Goal: Information Seeking & Learning: Compare options

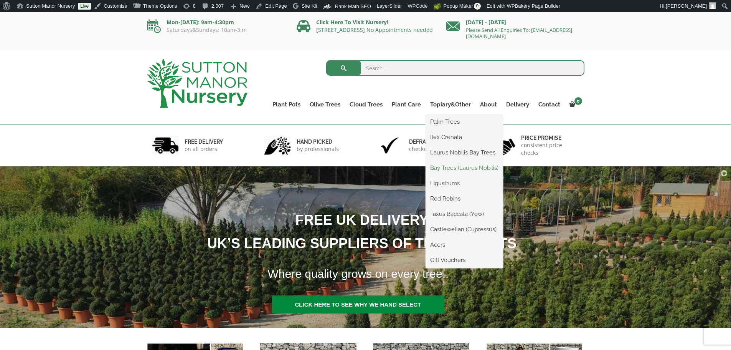
click at [454, 165] on link "Bay Trees (Laurus Nobilis)" at bounding box center [465, 168] width 78 height 12
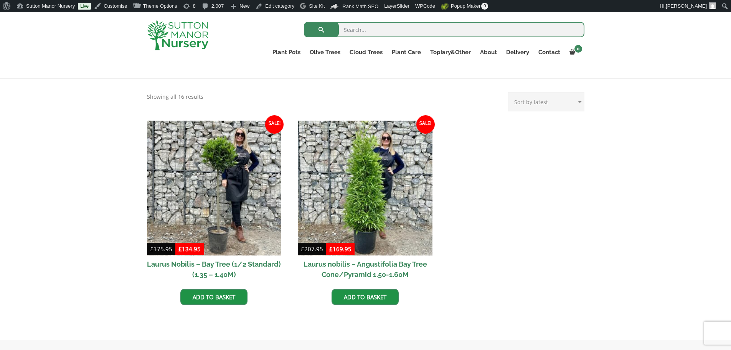
scroll to position [154, 0]
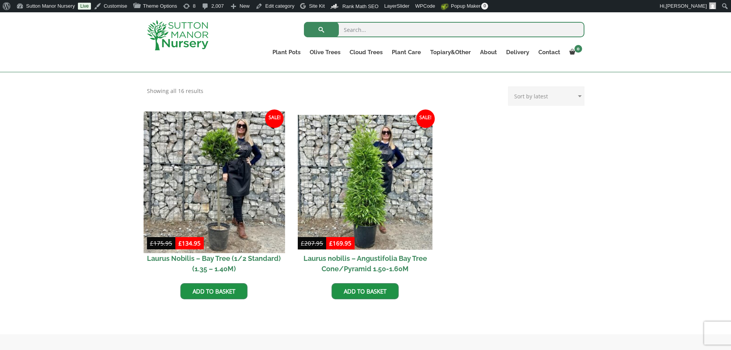
click at [240, 213] on img at bounding box center [214, 181] width 141 height 141
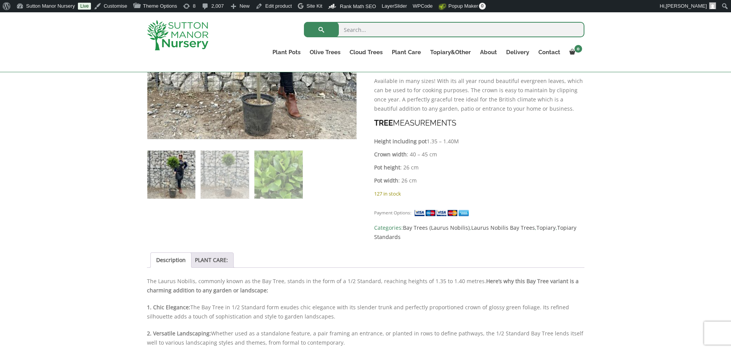
scroll to position [307, 0]
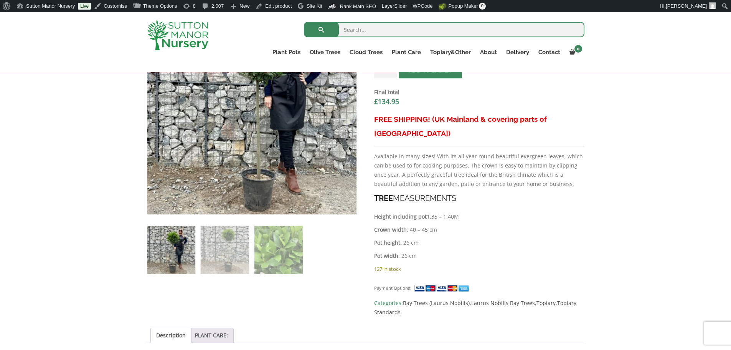
click at [567, 212] on p "Height including pot 1.35 – 1.40M" at bounding box center [479, 216] width 210 height 9
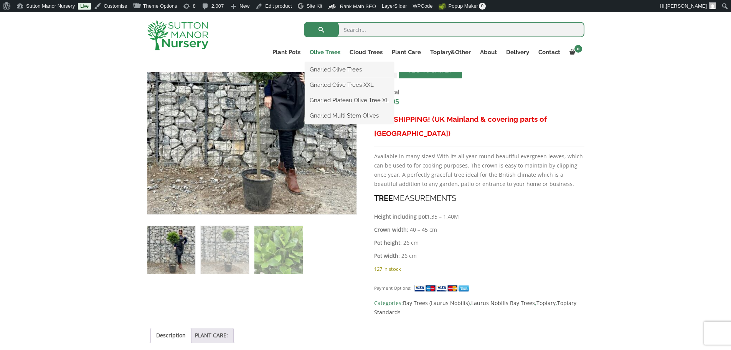
click at [336, 53] on link "Olive Trees" at bounding box center [325, 52] width 40 height 11
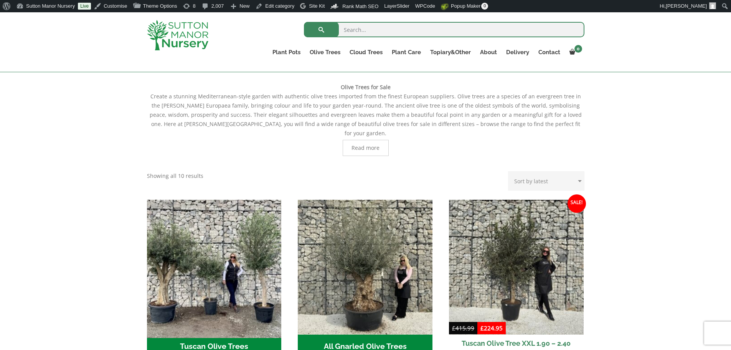
scroll to position [192, 0]
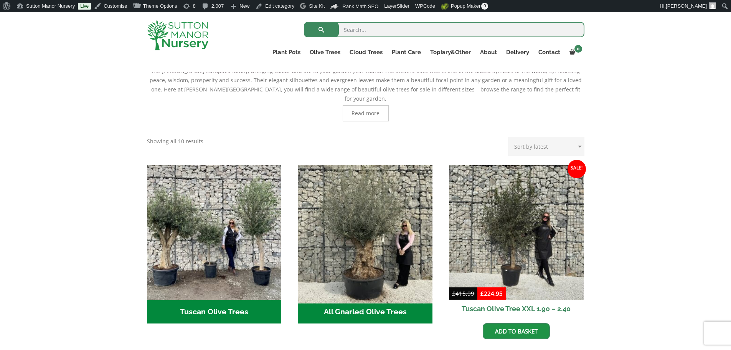
click at [367, 234] on img "Visit product category All Gnarled Olive Trees" at bounding box center [365, 232] width 141 height 141
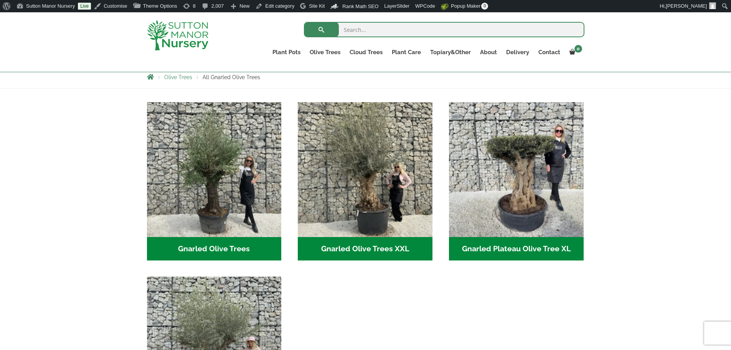
scroll to position [154, 0]
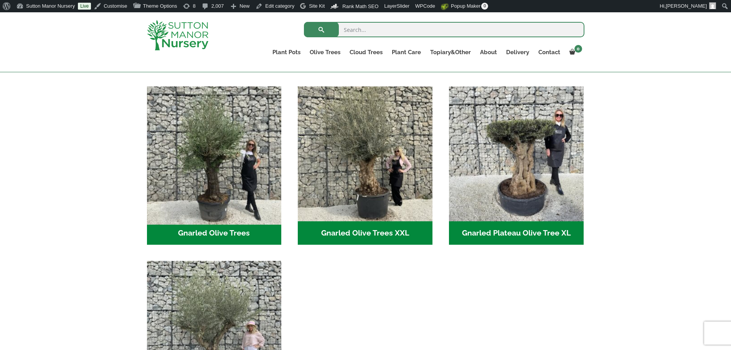
click at [230, 161] on img "Visit product category Gnarled Olive Trees" at bounding box center [214, 153] width 141 height 141
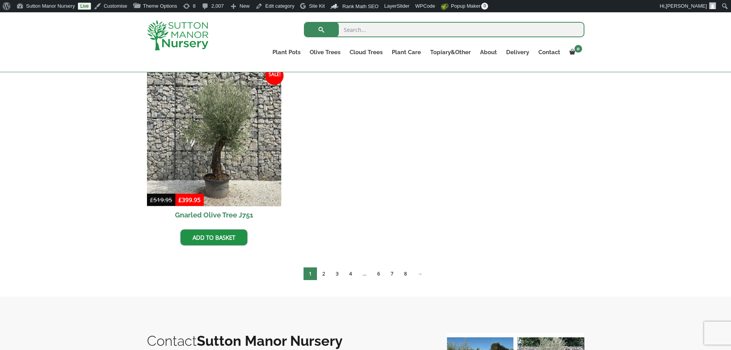
scroll to position [768, 0]
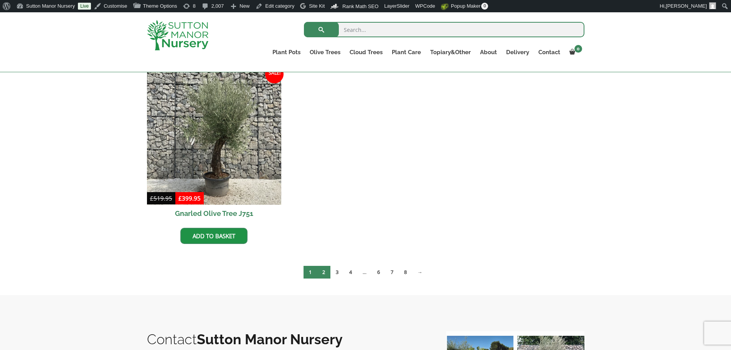
click at [324, 271] on link "2" at bounding box center [323, 272] width 13 height 13
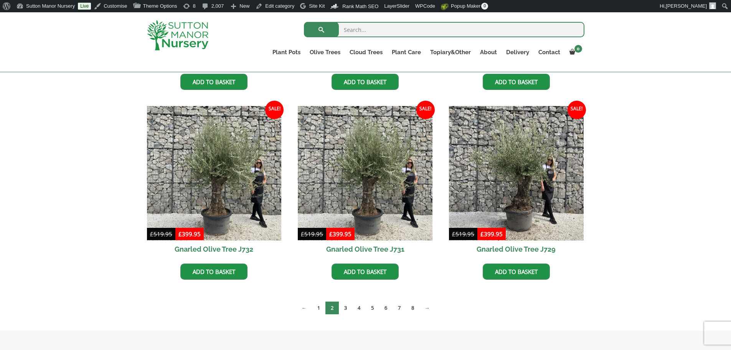
scroll to position [960, 0]
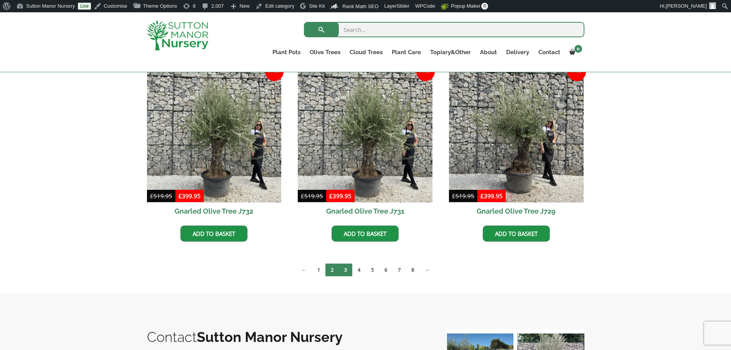
click at [344, 273] on link "3" at bounding box center [345, 269] width 13 height 13
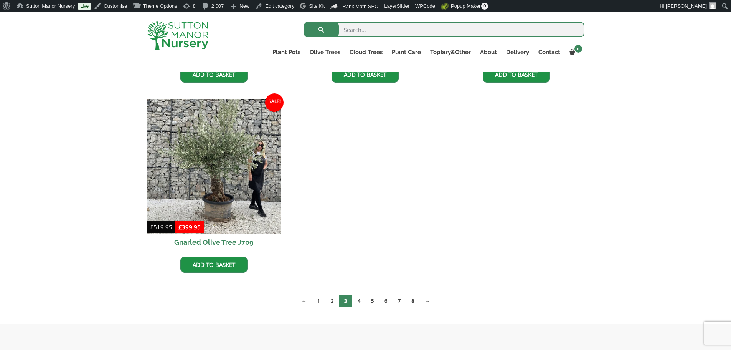
scroll to position [1152, 0]
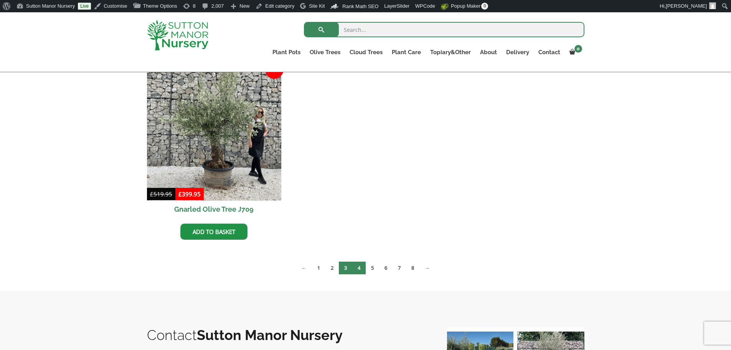
click at [362, 265] on link "4" at bounding box center [358, 267] width 13 height 13
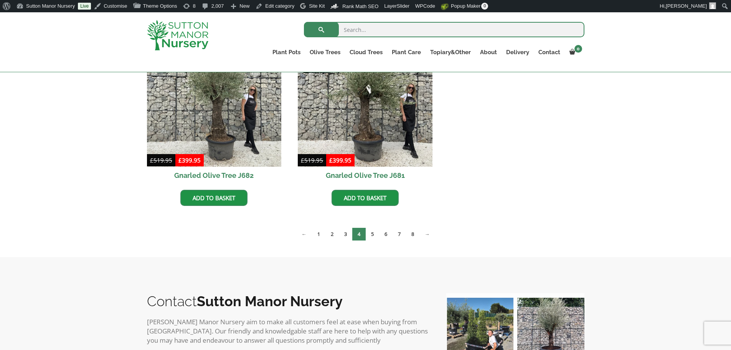
scroll to position [1190, 0]
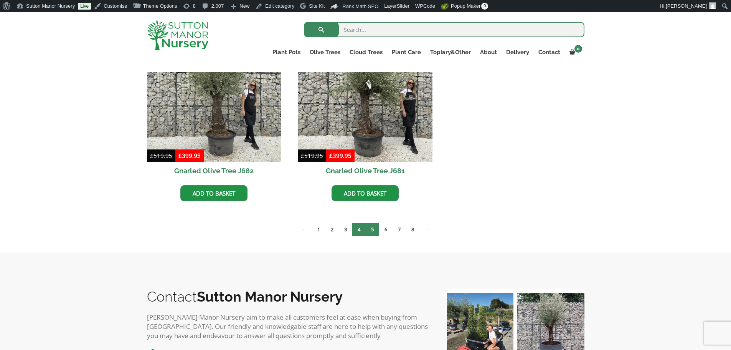
click at [375, 227] on link "5" at bounding box center [372, 229] width 13 height 13
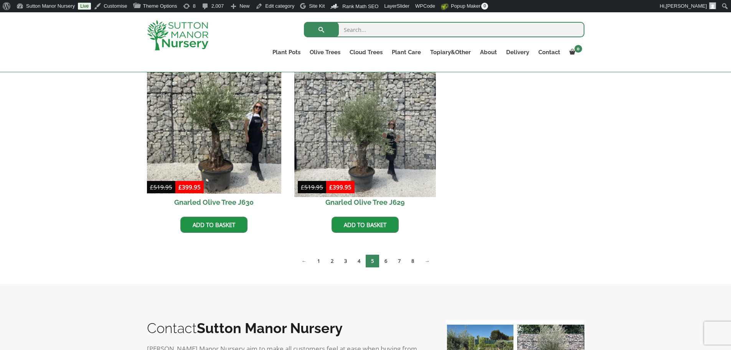
scroll to position [1190, 0]
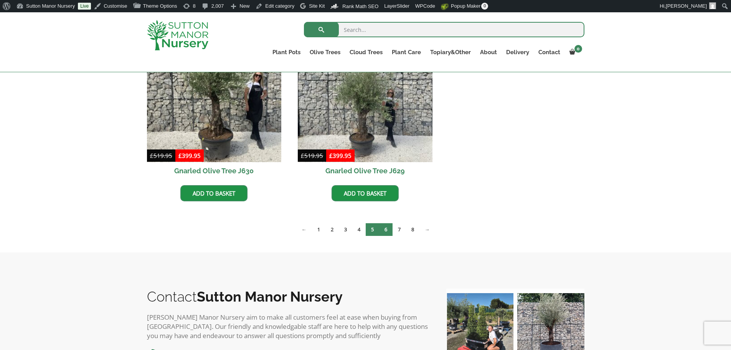
click at [389, 228] on link "6" at bounding box center [385, 229] width 13 height 13
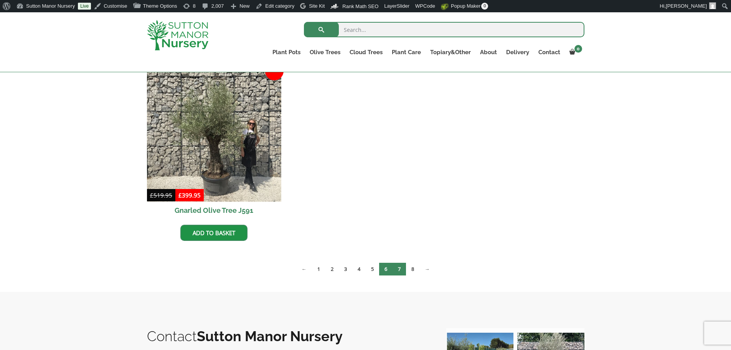
scroll to position [1344, 0]
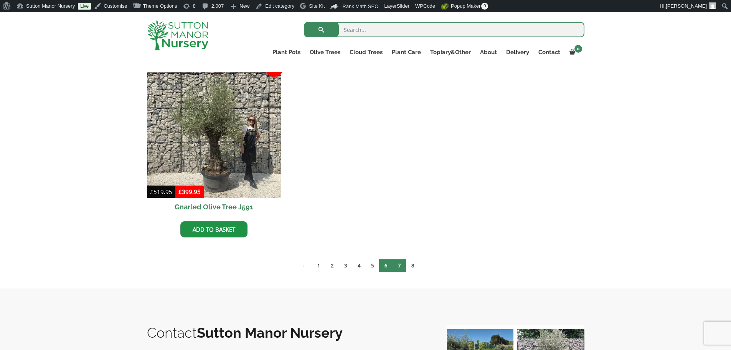
click at [398, 265] on link "7" at bounding box center [399, 265] width 13 height 13
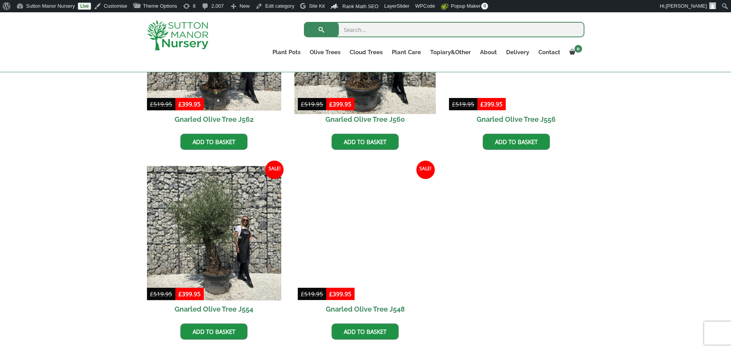
scroll to position [1267, 0]
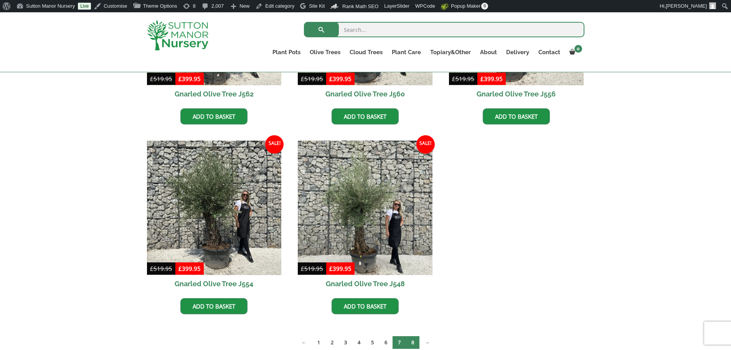
click at [413, 345] on link "8" at bounding box center [412, 342] width 13 height 13
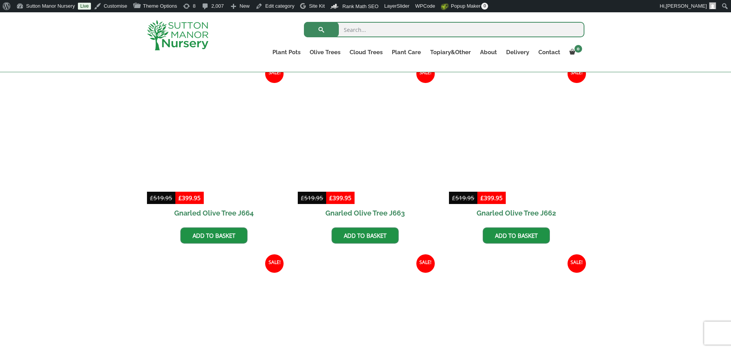
scroll to position [768, 0]
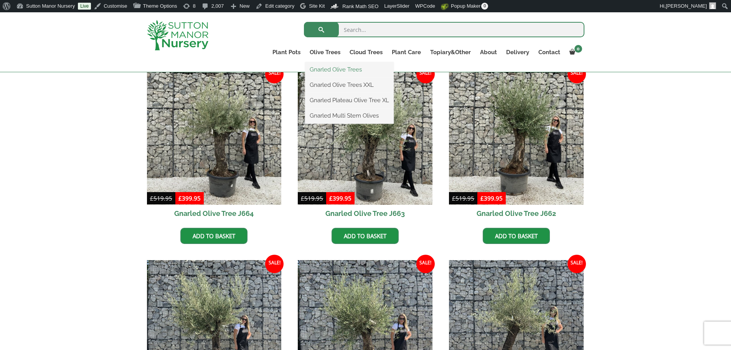
click at [329, 67] on link "Gnarled Olive Trees" at bounding box center [349, 70] width 89 height 12
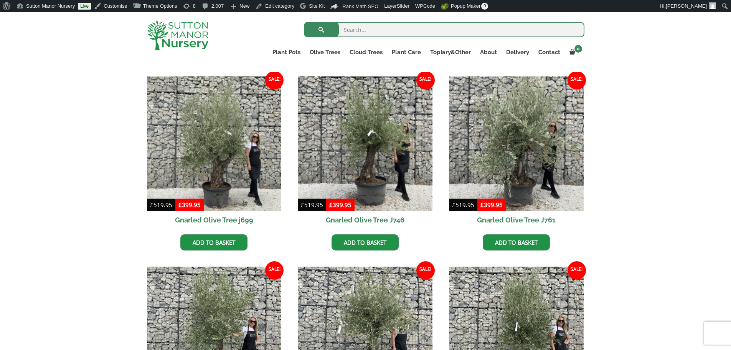
click at [187, 36] on img at bounding box center [177, 35] width 61 height 30
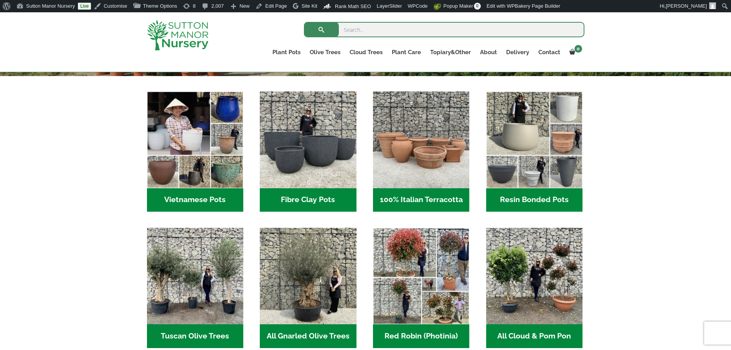
scroll to position [384, 0]
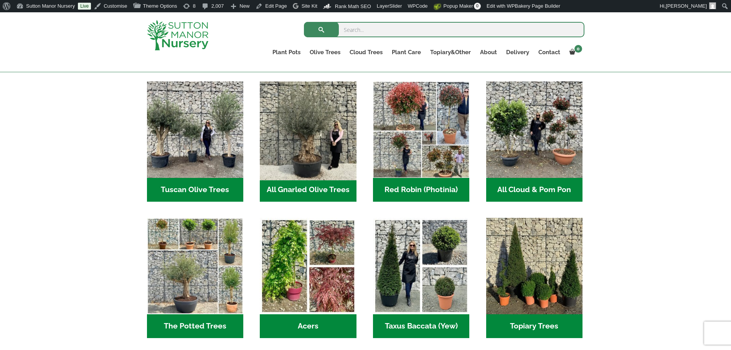
click at [306, 129] on img "Visit product category All Gnarled Olive Trees" at bounding box center [308, 129] width 101 height 101
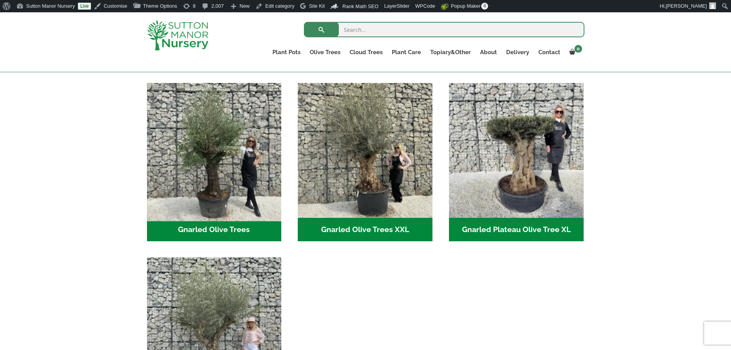
scroll to position [115, 0]
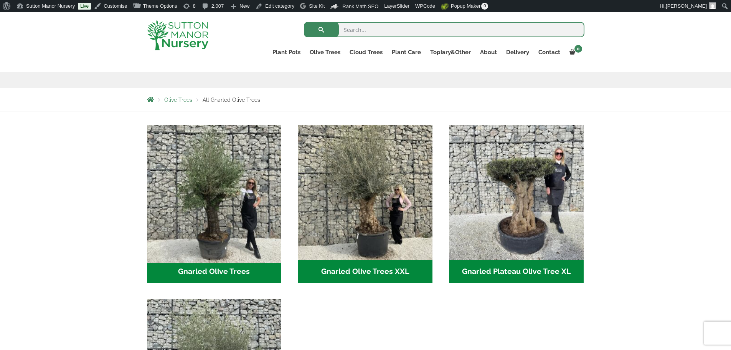
click at [225, 146] on img "Visit product category Gnarled Olive Trees" at bounding box center [214, 191] width 141 height 141
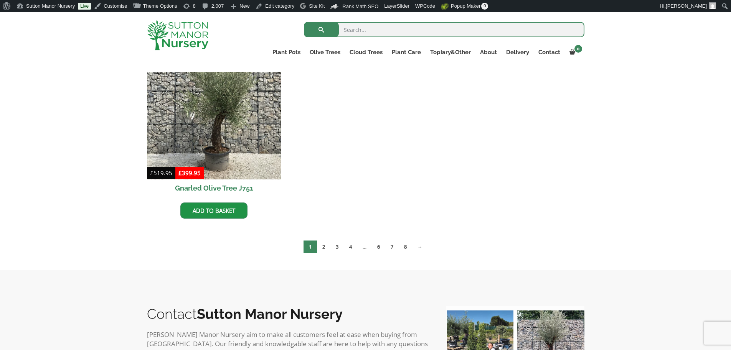
scroll to position [806, 0]
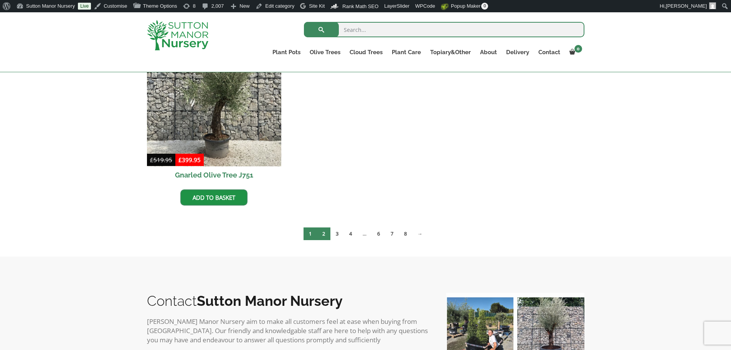
click at [327, 233] on link "2" at bounding box center [323, 233] width 13 height 13
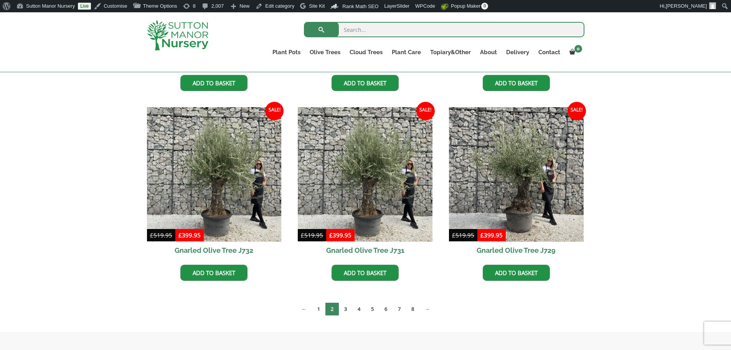
scroll to position [1037, 0]
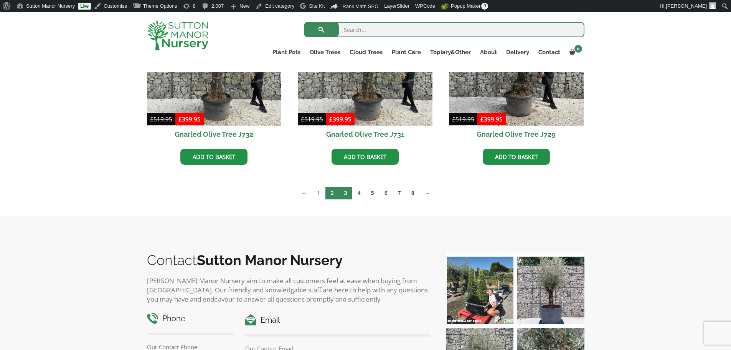
click at [346, 192] on link "3" at bounding box center [345, 193] width 13 height 13
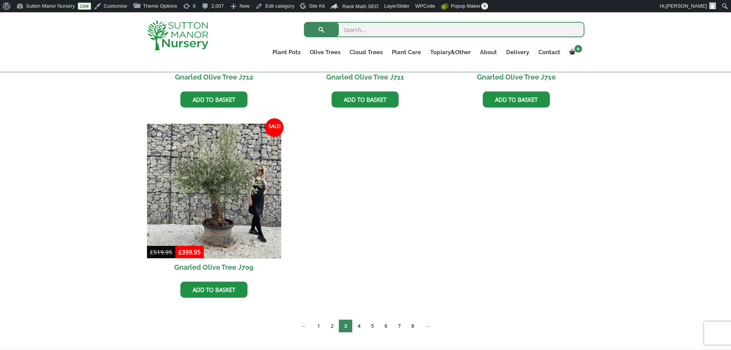
scroll to position [1113, 0]
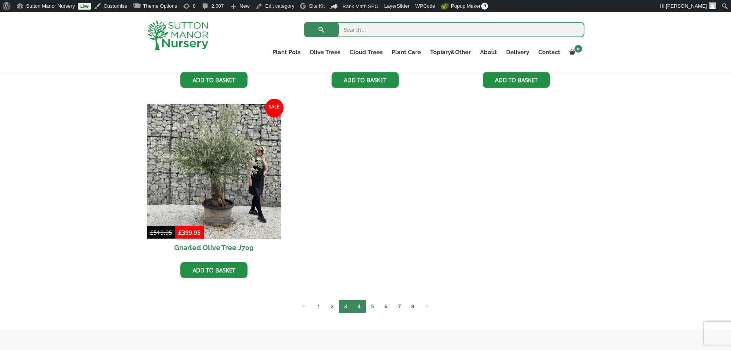
click at [357, 303] on link "4" at bounding box center [358, 306] width 13 height 13
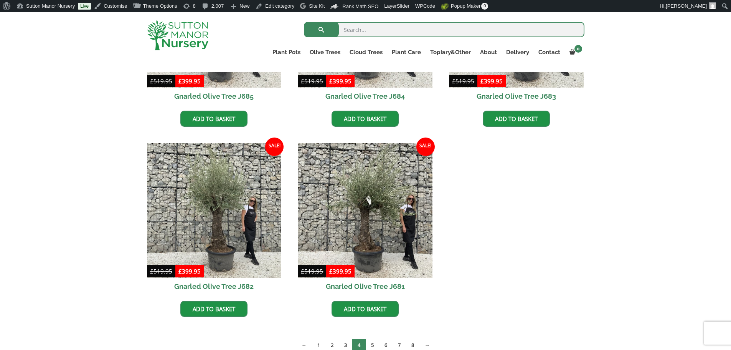
scroll to position [1075, 0]
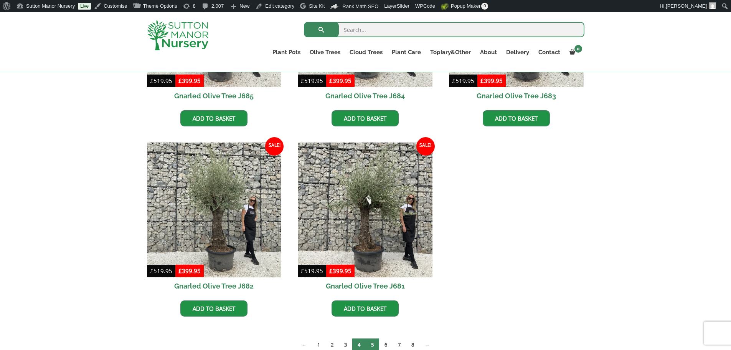
click at [374, 342] on link "5" at bounding box center [372, 344] width 13 height 13
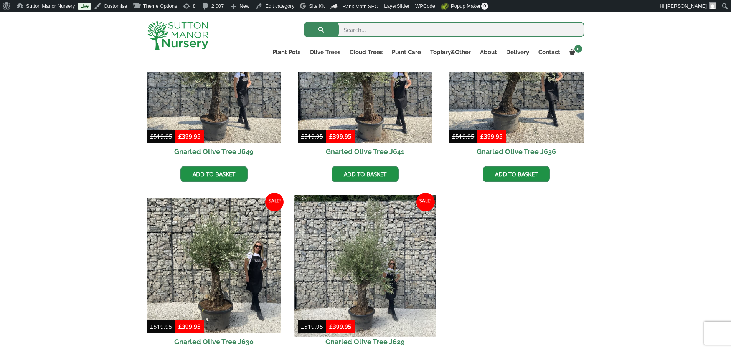
scroll to position [1075, 0]
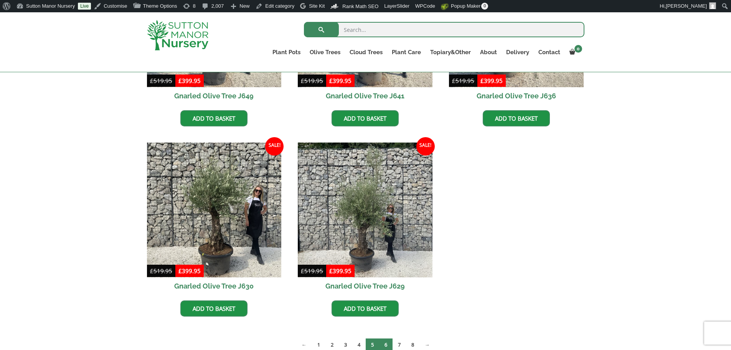
click at [387, 339] on link "6" at bounding box center [385, 344] width 13 height 13
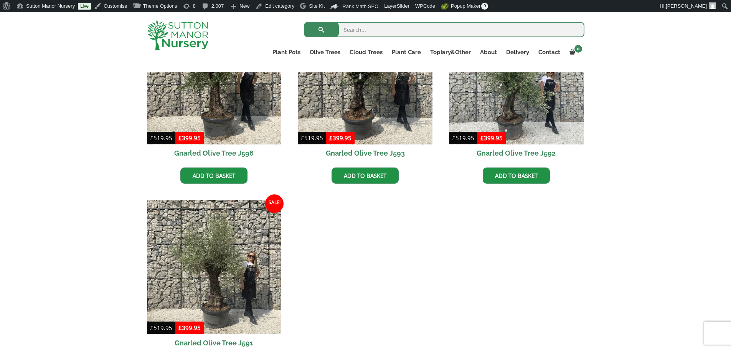
scroll to position [1267, 0]
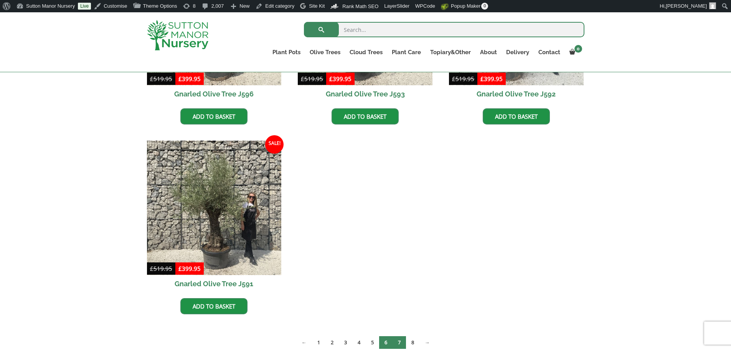
click at [398, 344] on link "7" at bounding box center [399, 342] width 13 height 13
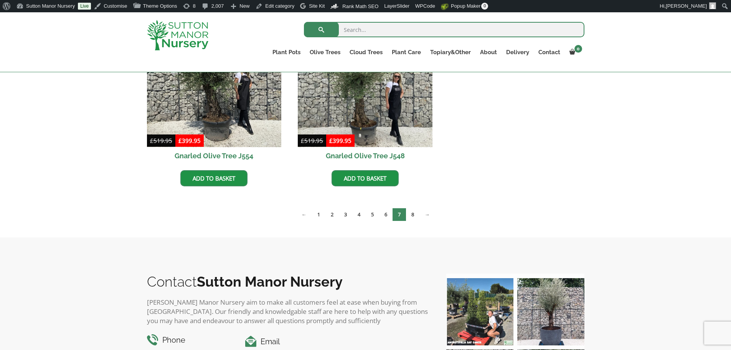
scroll to position [1420, 0]
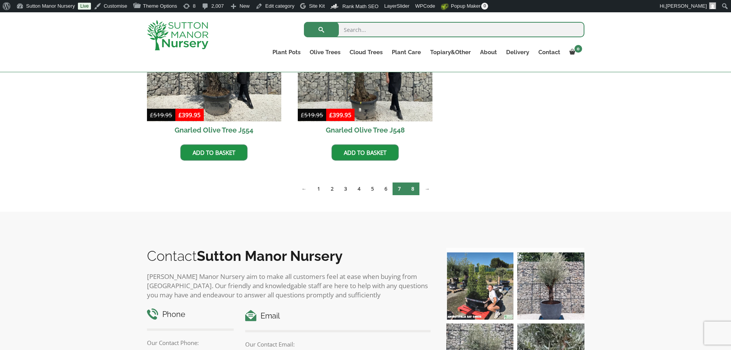
click at [412, 193] on link "8" at bounding box center [412, 188] width 13 height 13
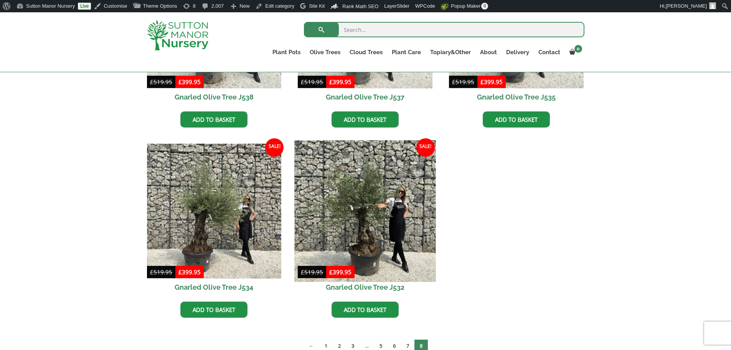
scroll to position [653, 0]
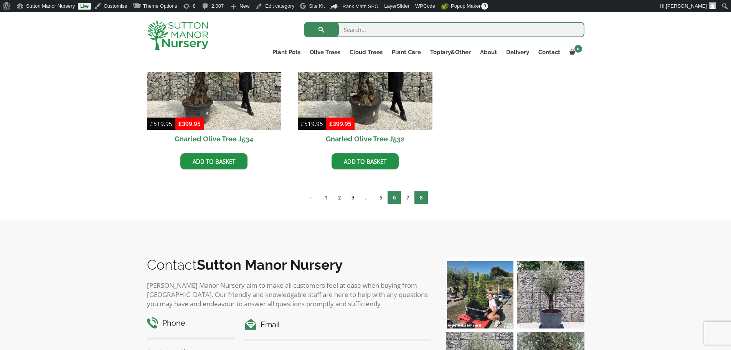
click at [392, 198] on link "6" at bounding box center [394, 197] width 13 height 13
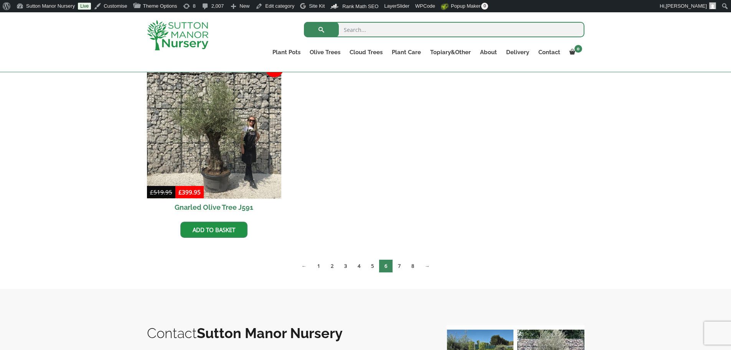
scroll to position [1344, 0]
click at [375, 266] on link "5" at bounding box center [372, 265] width 13 height 13
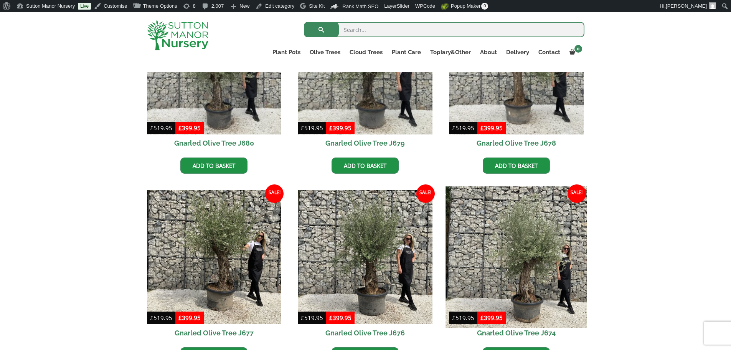
scroll to position [307, 0]
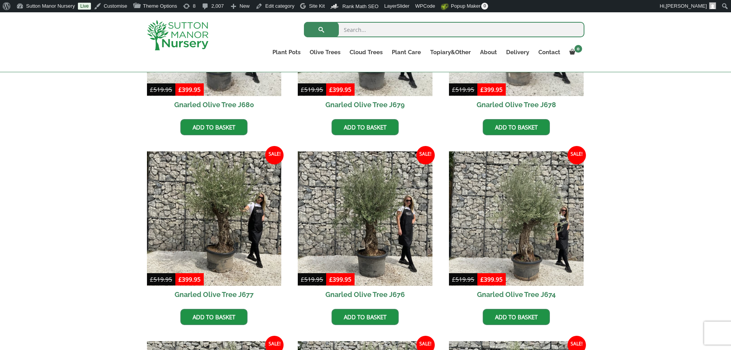
click at [230, 43] on div at bounding box center [186, 35] width 90 height 46
click at [195, 33] on img at bounding box center [177, 35] width 61 height 30
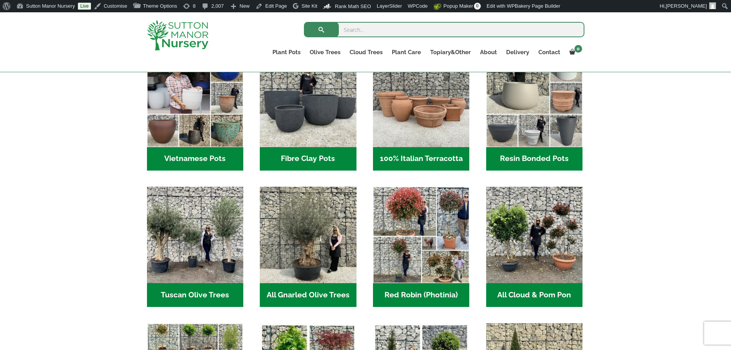
scroll to position [384, 0]
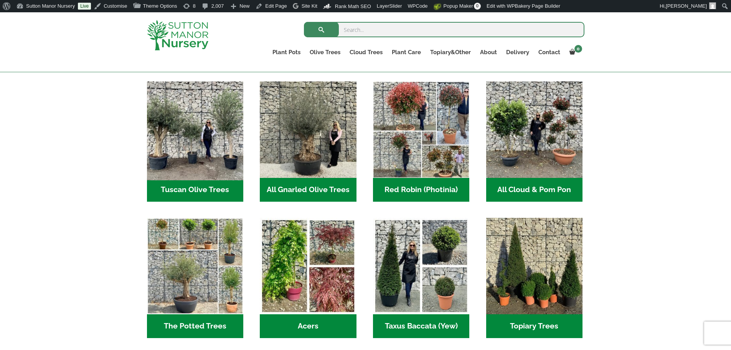
click at [190, 144] on img "Visit product category Tuscan Olive Trees" at bounding box center [194, 129] width 101 height 101
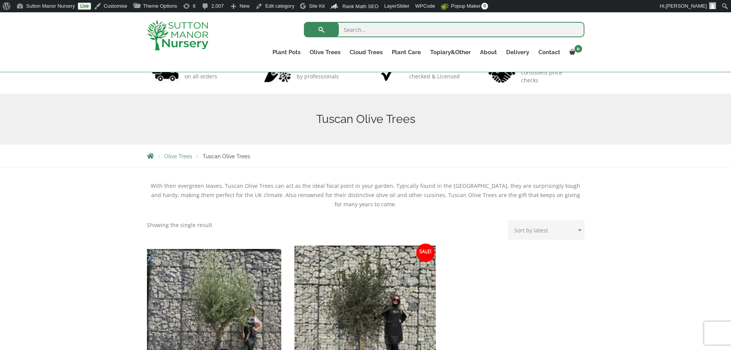
scroll to position [192, 0]
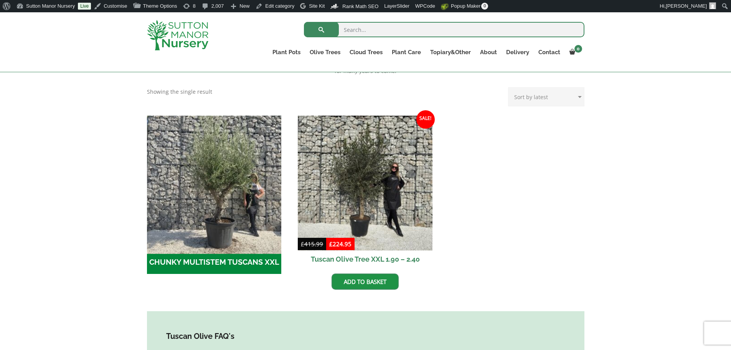
click at [225, 205] on img "Visit product category CHUNKY MULTISTEM TUSCANS XXL" at bounding box center [214, 182] width 141 height 141
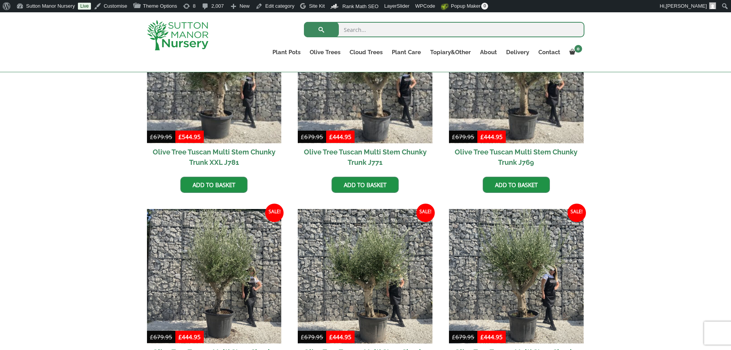
scroll to position [192, 0]
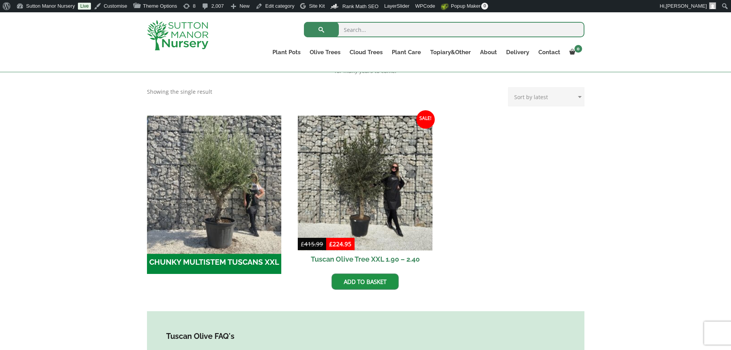
click at [243, 217] on img "Visit product category CHUNKY MULTISTEM TUSCANS XXL" at bounding box center [214, 182] width 141 height 141
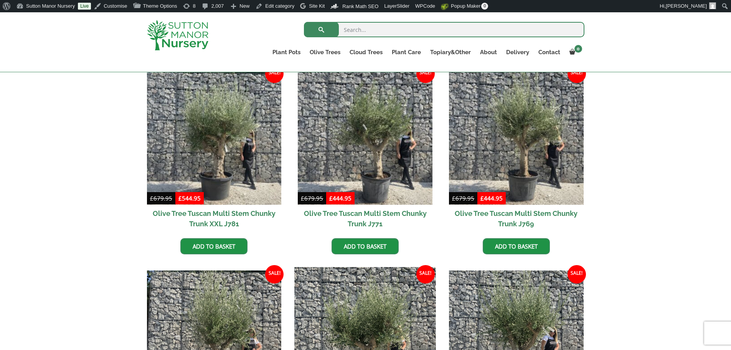
scroll to position [192, 0]
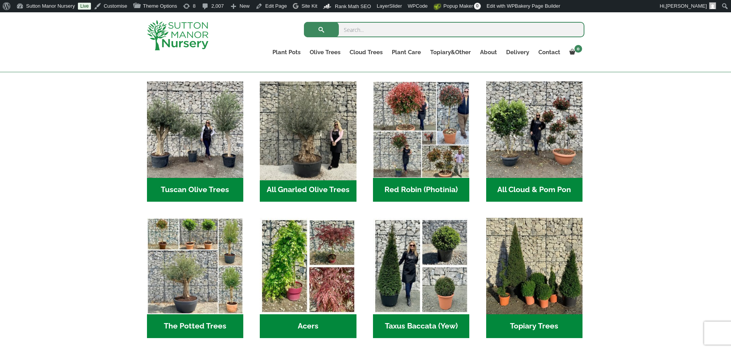
click at [315, 124] on img "Visit product category All Gnarled Olive Trees" at bounding box center [308, 129] width 101 height 101
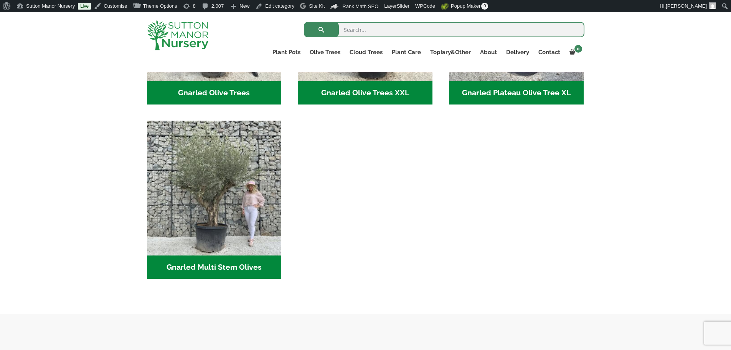
scroll to position [307, 0]
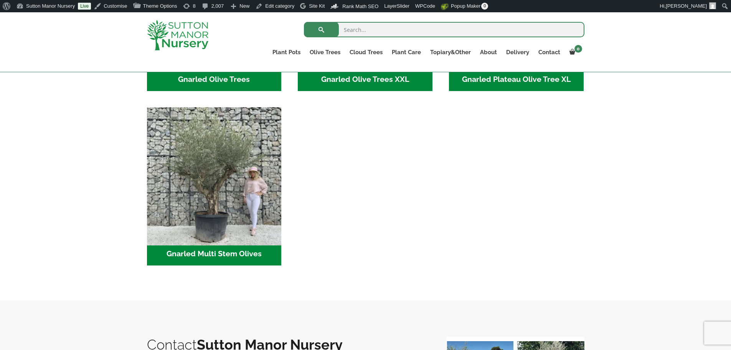
click at [202, 186] on img "Visit product category Gnarled Multi Stem Olives" at bounding box center [214, 174] width 141 height 141
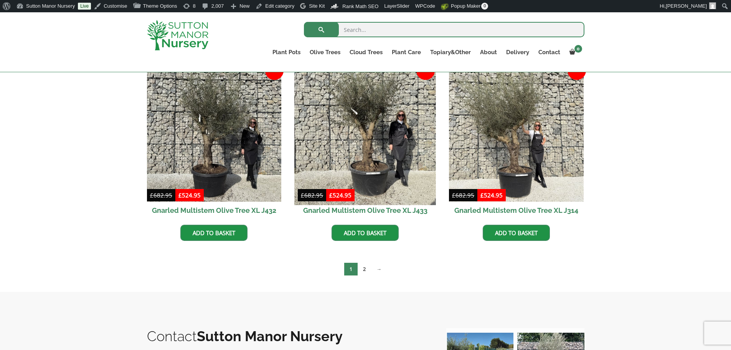
scroll to position [1305, 0]
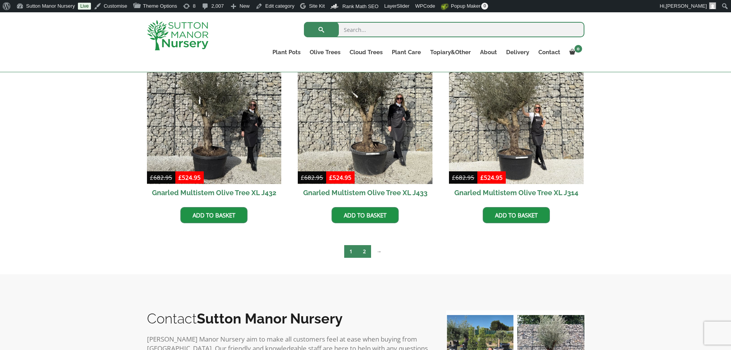
click at [364, 252] on link "2" at bounding box center [364, 251] width 13 height 13
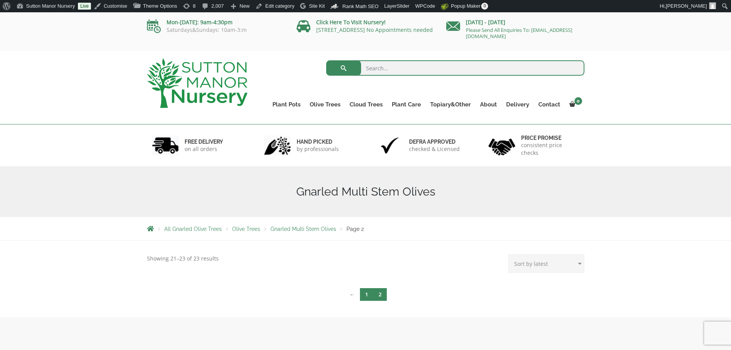
click at [368, 292] on link "1" at bounding box center [366, 294] width 13 height 13
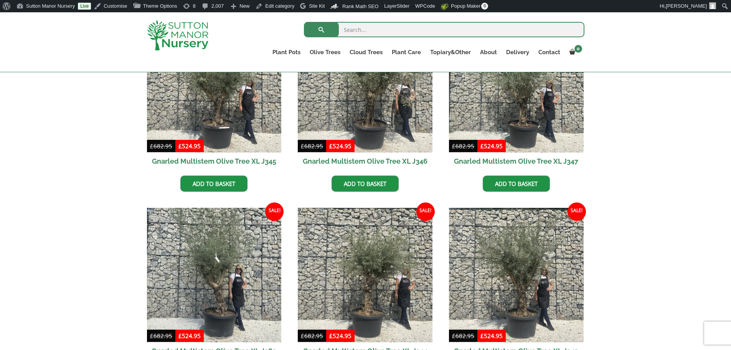
scroll to position [768, 0]
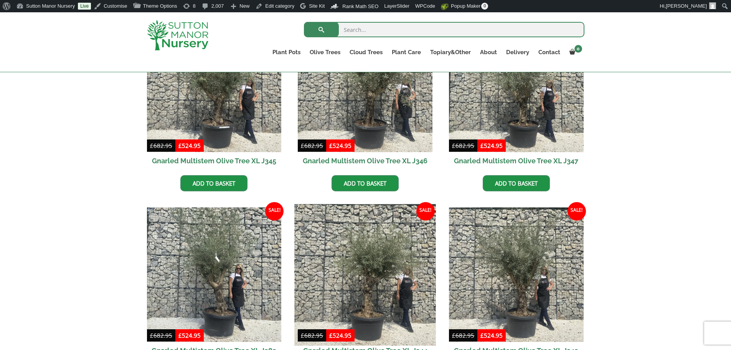
click at [384, 274] on img at bounding box center [365, 274] width 141 height 141
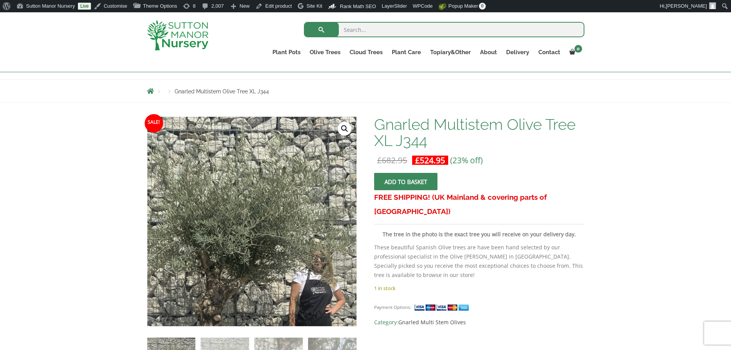
scroll to position [77, 0]
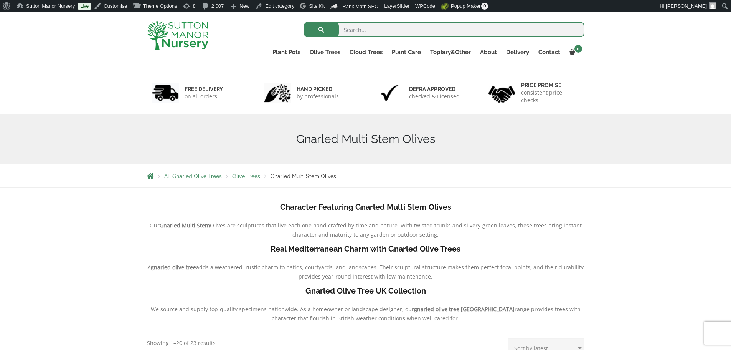
scroll to position [38, 0]
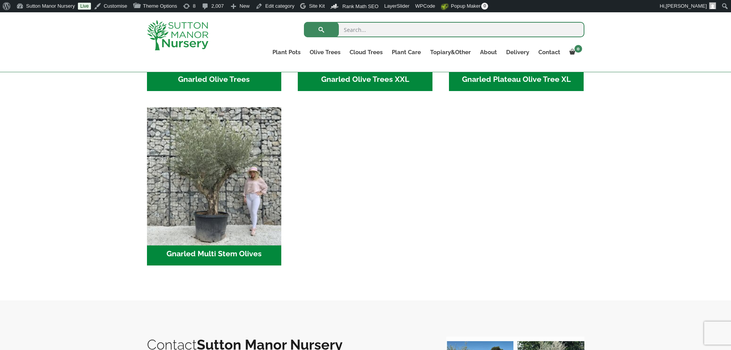
click at [190, 146] on img "Visit product category Gnarled Multi Stem Olives" at bounding box center [214, 174] width 141 height 141
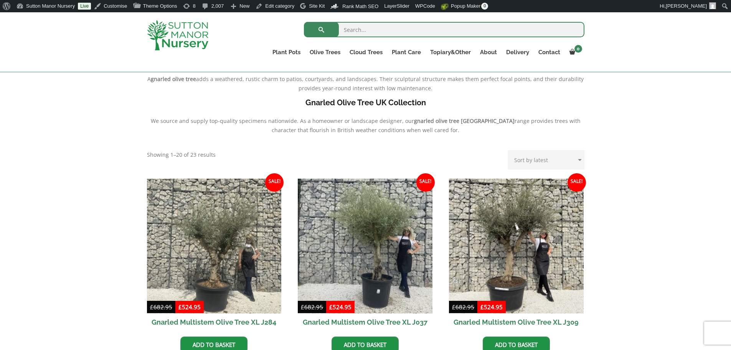
scroll to position [230, 0]
